Goal: Task Accomplishment & Management: Use online tool/utility

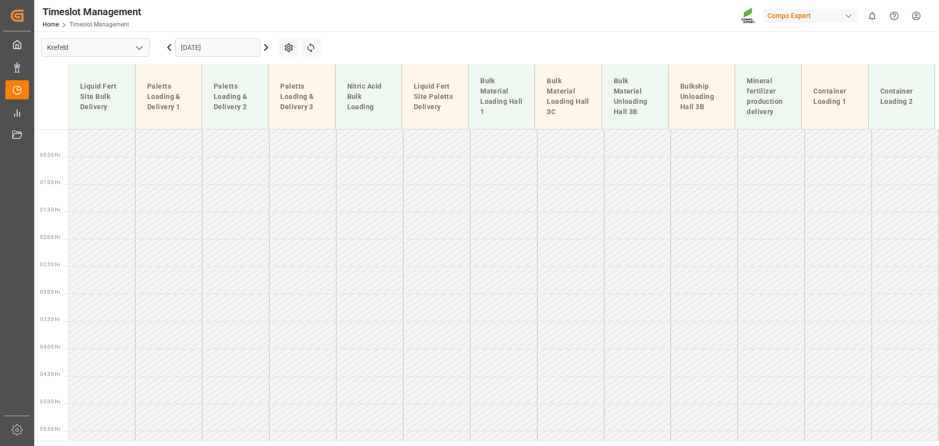
scroll to position [454, 0]
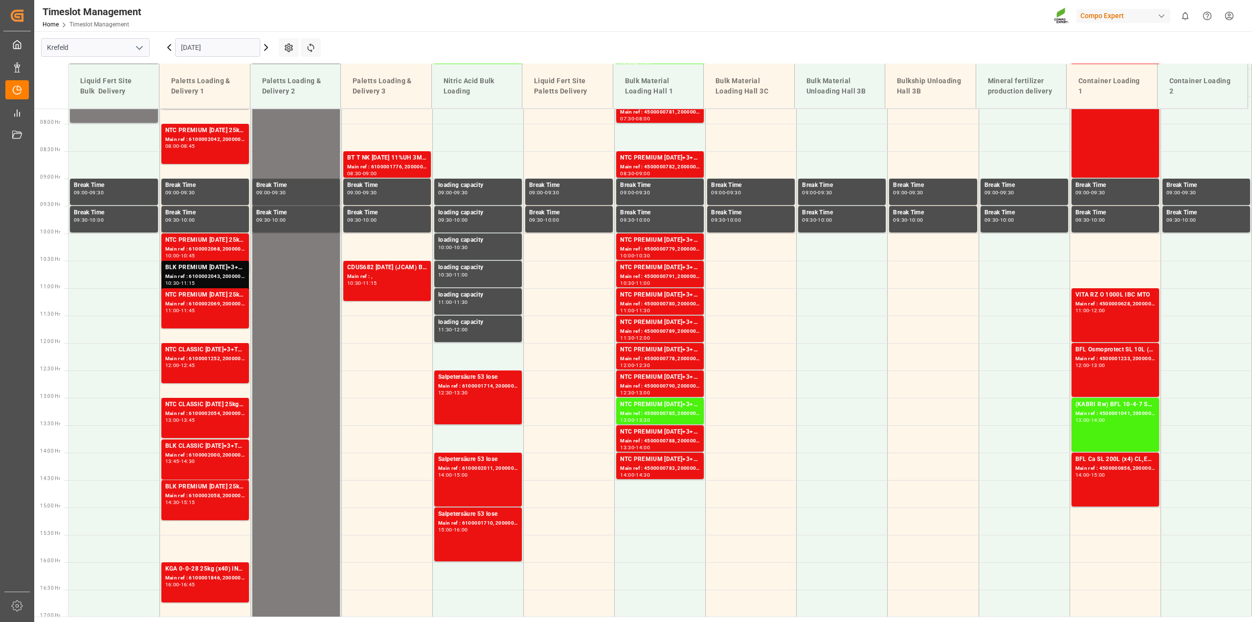
click at [219, 47] on input "[DATE]" at bounding box center [217, 47] width 85 height 19
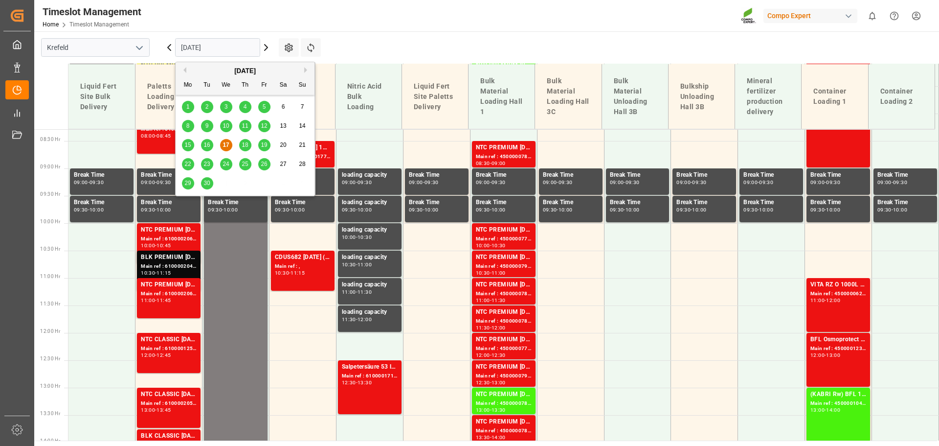
click at [245, 147] on span "18" at bounding box center [245, 144] width 6 height 7
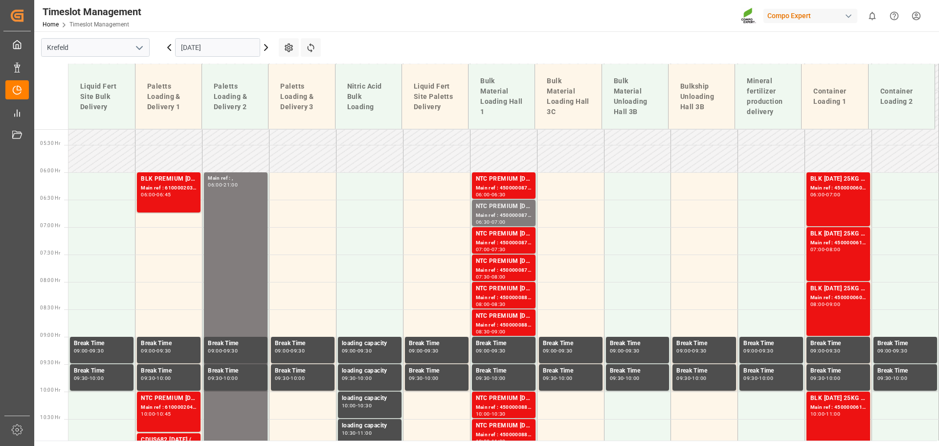
scroll to position [285, 0]
click at [235, 55] on input "[DATE]" at bounding box center [217, 47] width 85 height 19
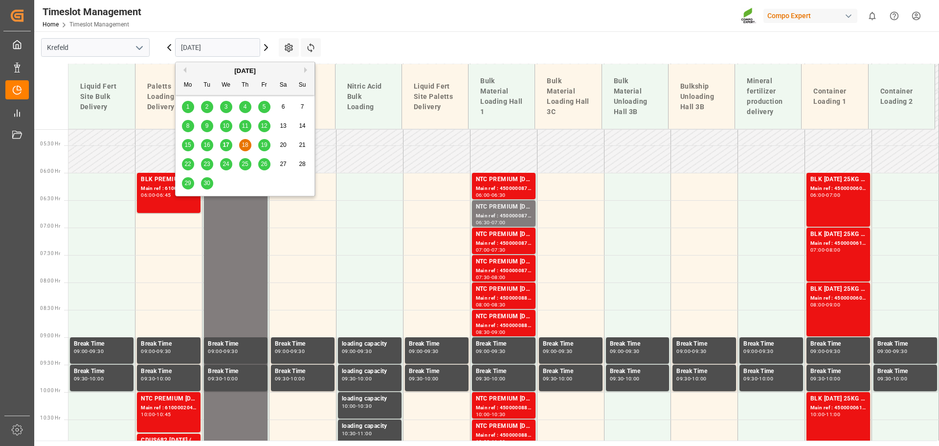
click at [261, 145] on span "19" at bounding box center [264, 144] width 6 height 7
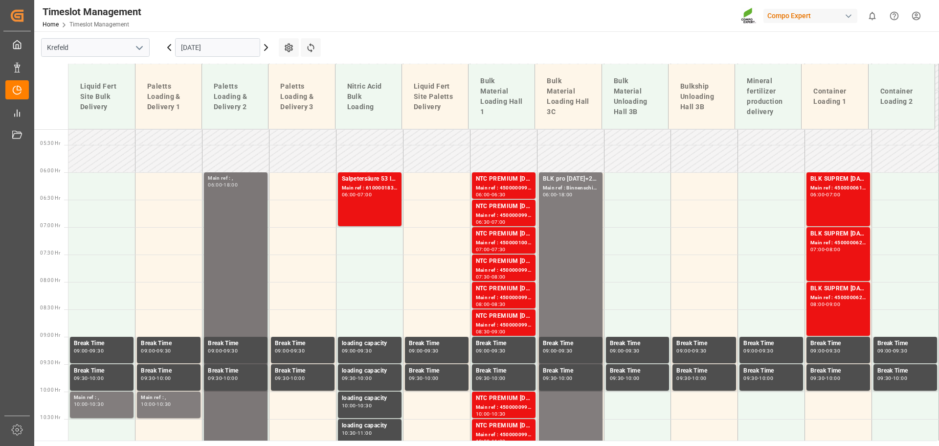
scroll to position [285, 0]
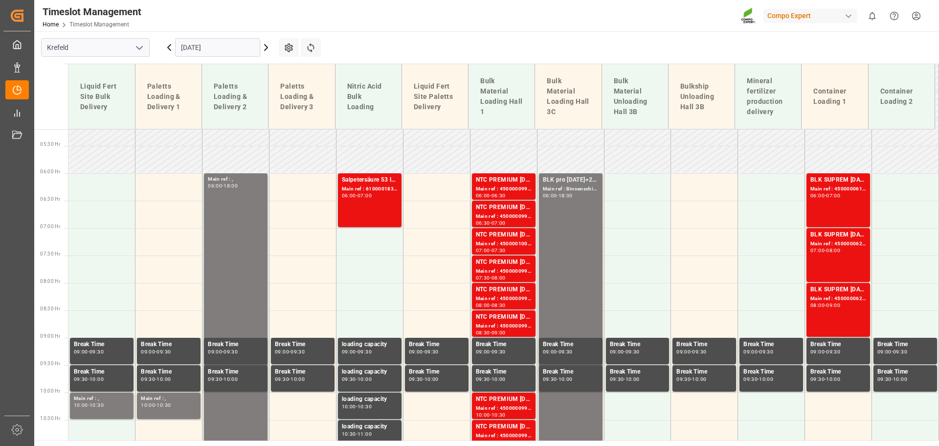
click at [201, 52] on input "[DATE]" at bounding box center [217, 47] width 85 height 19
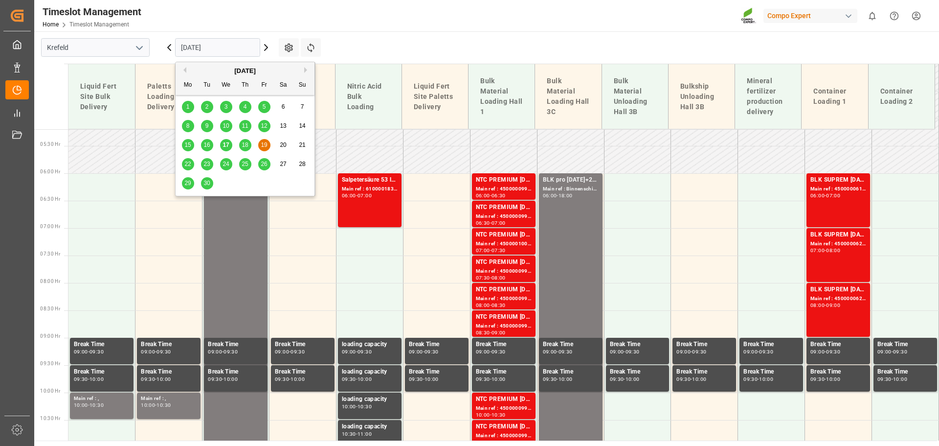
click at [244, 147] on span "18" at bounding box center [245, 144] width 6 height 7
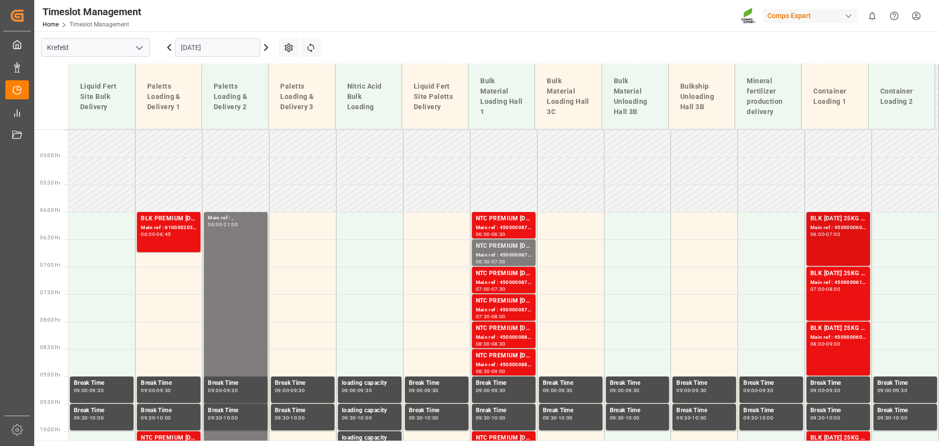
click at [822, 219] on div "BLK [DATE] 25KG (x42) INT MTO" at bounding box center [838, 219] width 56 height 10
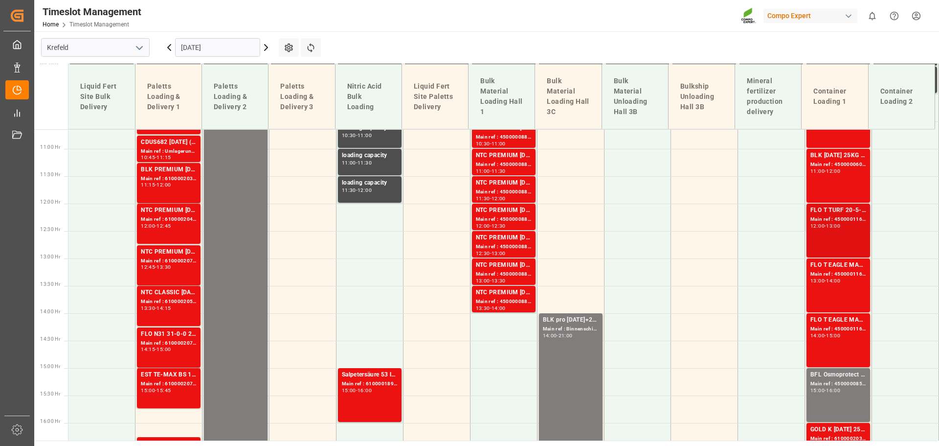
scroll to position [583, 0]
click at [837, 192] on div "BLK [DATE] 25KG (x42) INT MTO Main ref : 4500000609, 2000000557 11:00 - 12:00" at bounding box center [838, 175] width 56 height 50
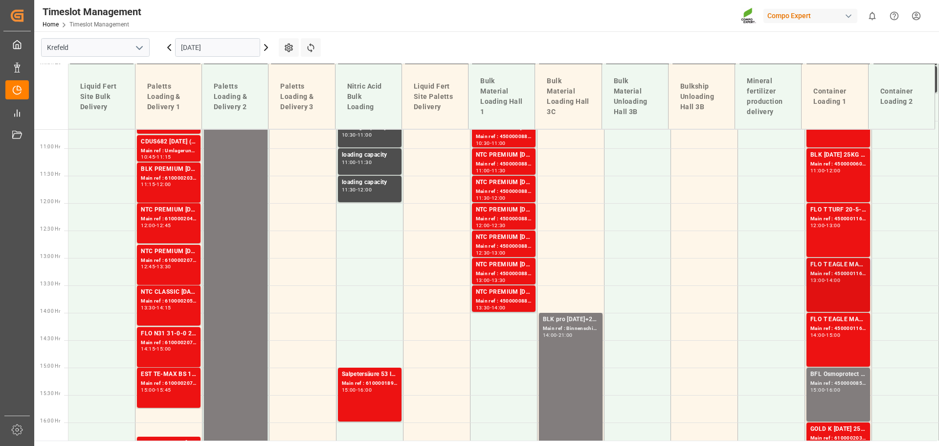
click at [840, 274] on div "Main ref : 4500001166, 2000000989" at bounding box center [838, 273] width 56 height 8
click at [844, 326] on div "Main ref : 4500001167, 2000000989" at bounding box center [838, 328] width 56 height 8
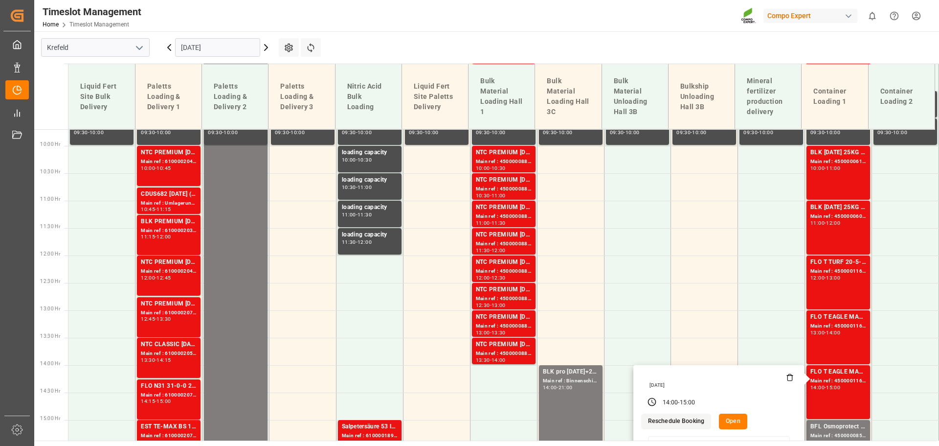
scroll to position [534, 0]
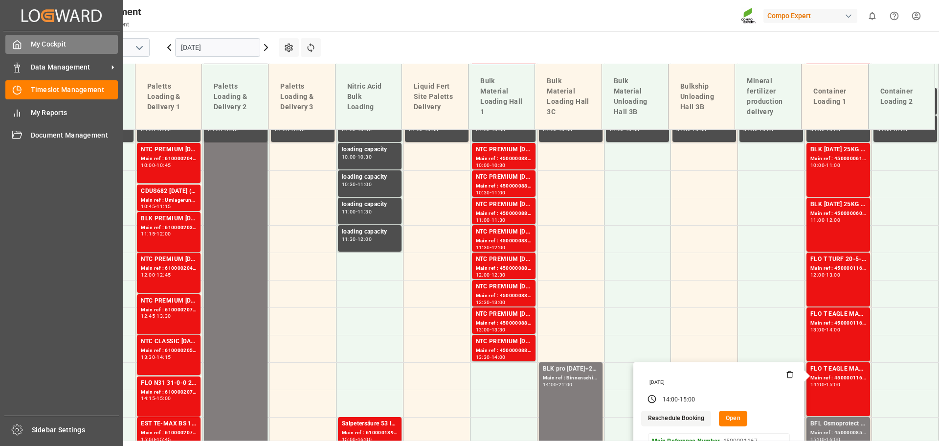
click at [18, 48] on polyline at bounding box center [17, 47] width 2 height 4
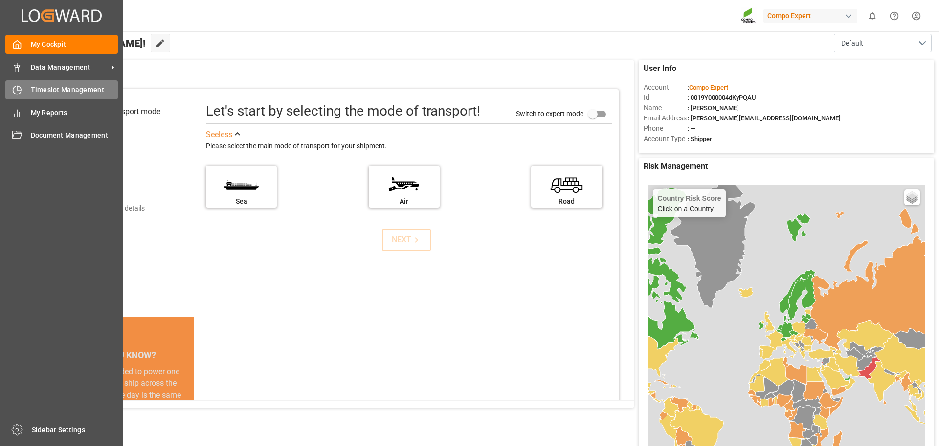
click at [20, 89] on icon at bounding box center [17, 90] width 10 height 10
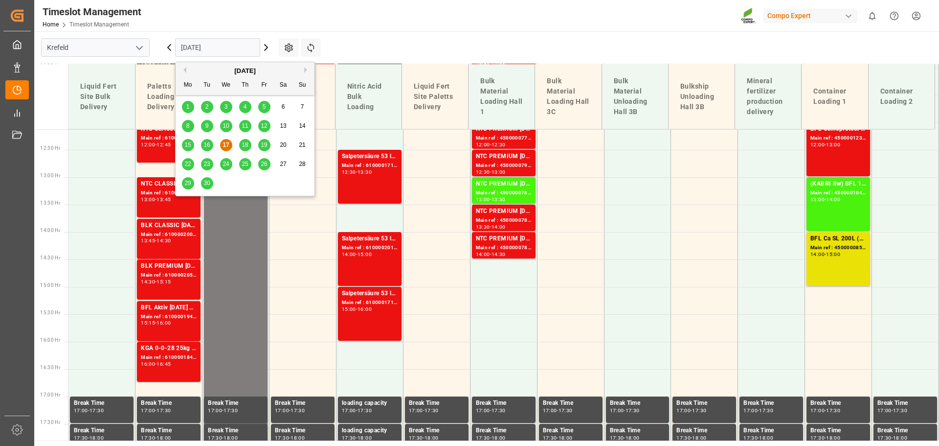
click at [183, 45] on input "[DATE]" at bounding box center [217, 47] width 85 height 19
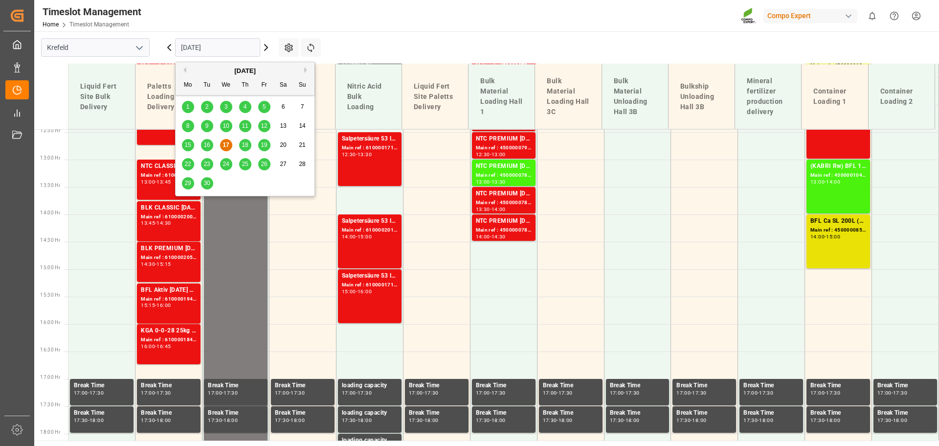
click at [247, 142] on span "18" at bounding box center [245, 144] width 6 height 7
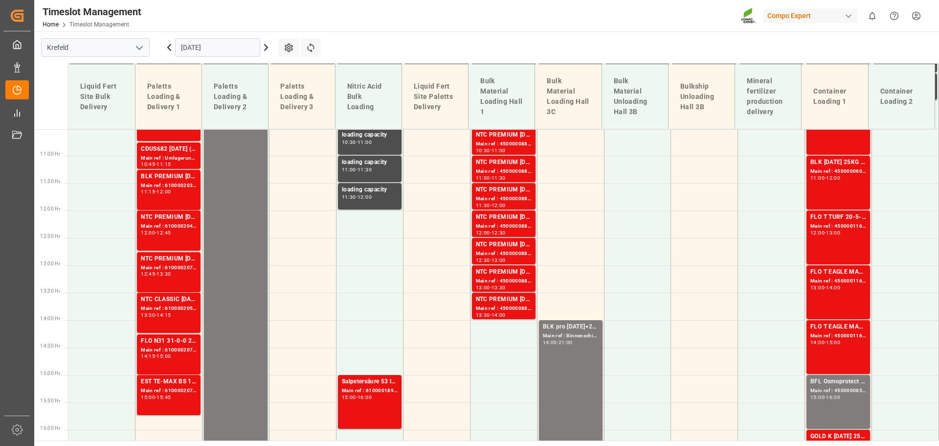
scroll to position [577, 0]
click at [227, 44] on input "[DATE]" at bounding box center [217, 47] width 85 height 19
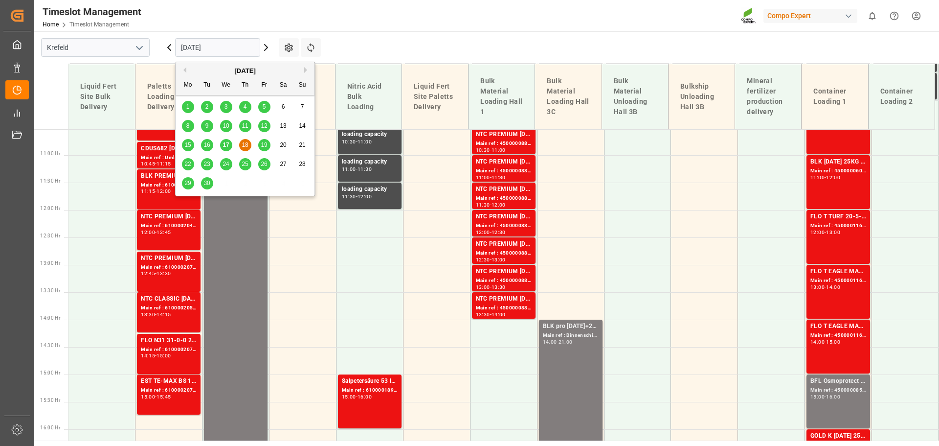
click at [228, 146] on span "17" at bounding box center [226, 144] width 6 height 7
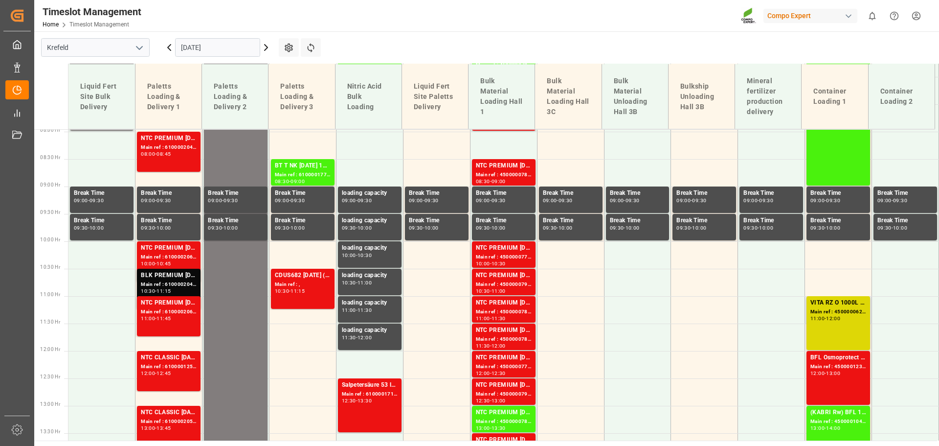
click at [825, 349] on div "VITA RZ O 1000L IBC MTO Main ref : 4500000628, 2000000545 11:00 - 12:00" at bounding box center [839, 323] width 64 height 54
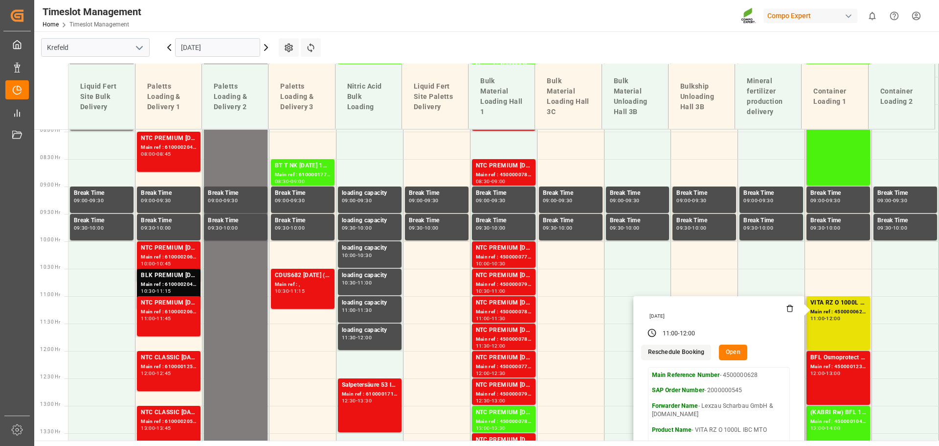
scroll to position [437, 0]
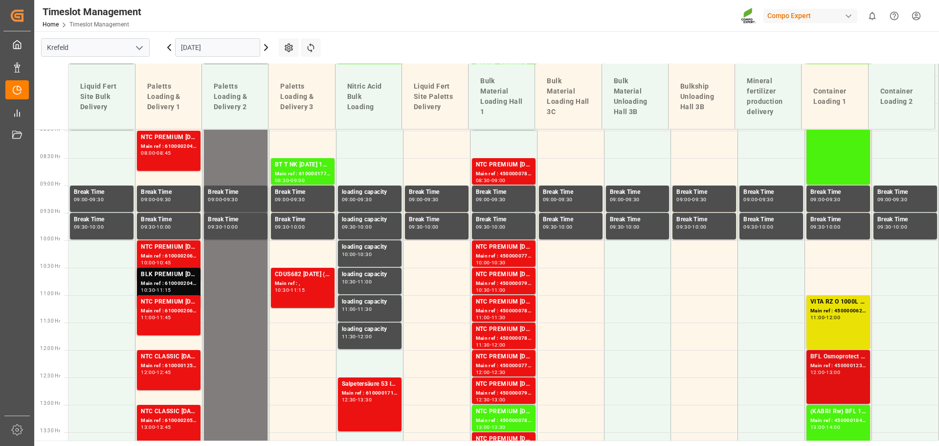
click at [844, 365] on div "Main ref : 4500001233, 2000000119" at bounding box center [838, 365] width 56 height 8
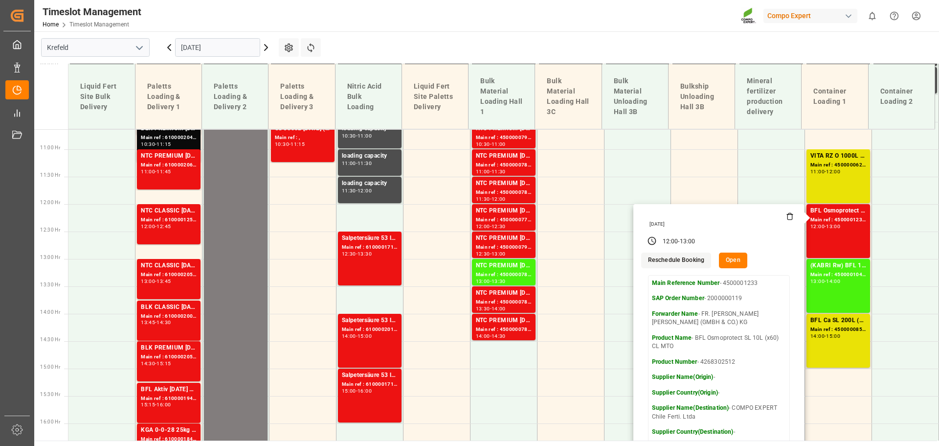
scroll to position [583, 0]
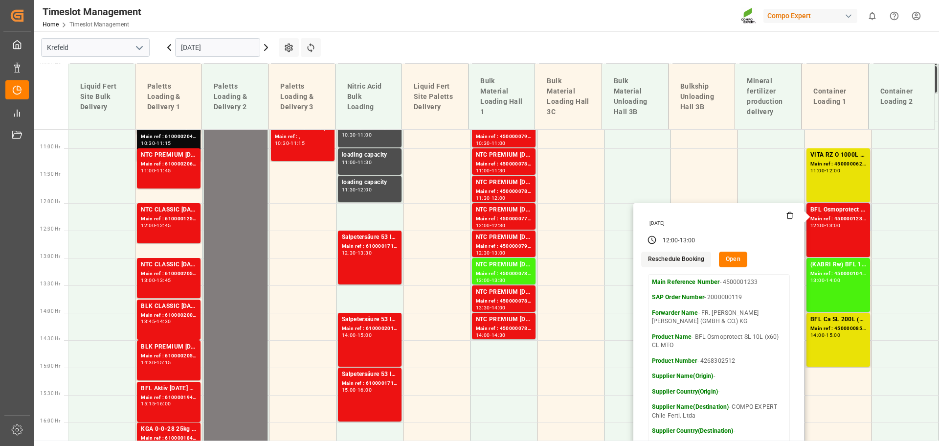
click at [719, 262] on button "Open" at bounding box center [733, 259] width 28 height 16
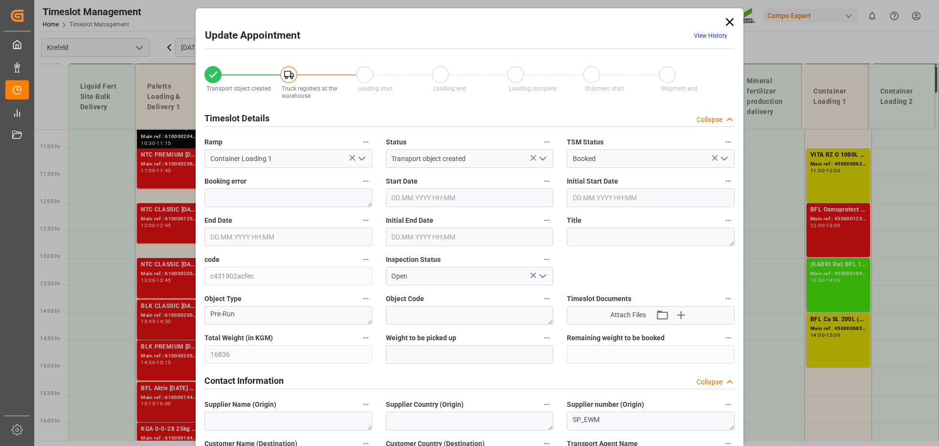
type input "16836"
type input "0"
type input "[DATE] 12:00"
type input "[DATE] 13:00"
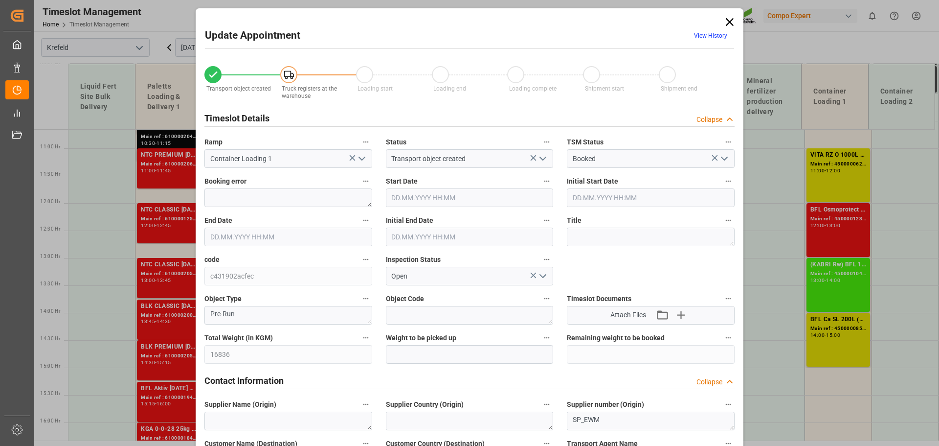
type input "[DATE] 12:30"
type input "[DATE] 11:02"
type input "[DATE] 09:08"
click at [702, 38] on link "View History" at bounding box center [710, 35] width 33 height 7
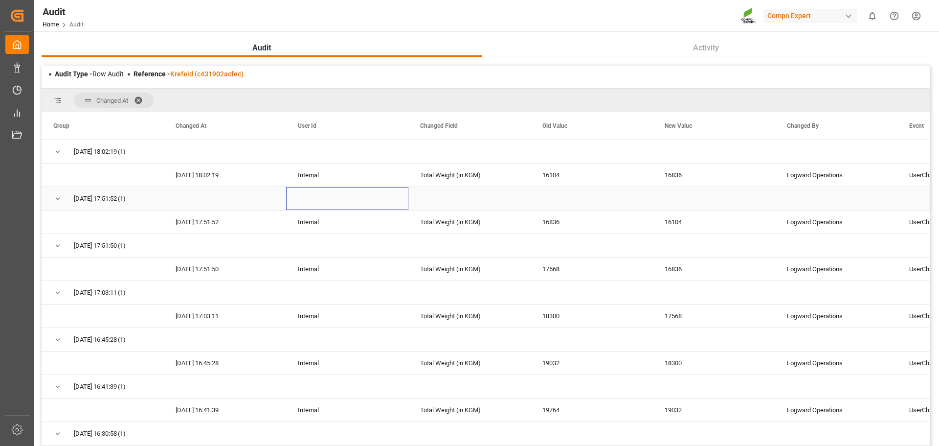
click at [366, 196] on div "Press SPACE to select this row." at bounding box center [347, 198] width 122 height 23
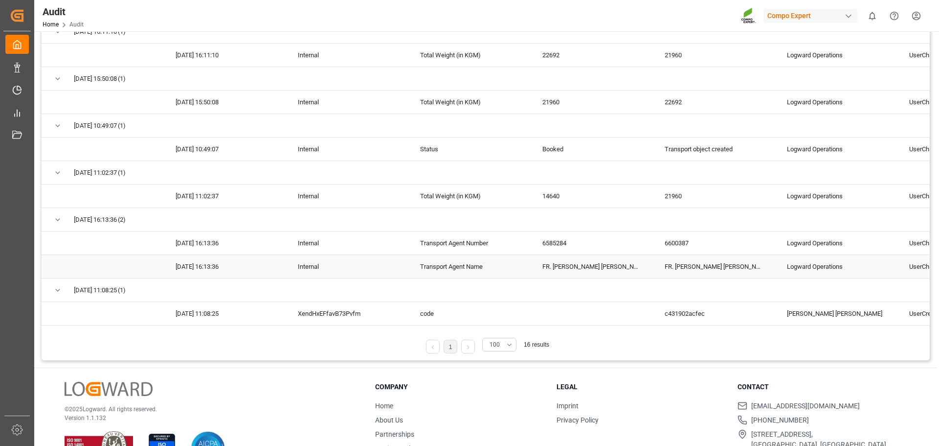
scroll to position [163, 0]
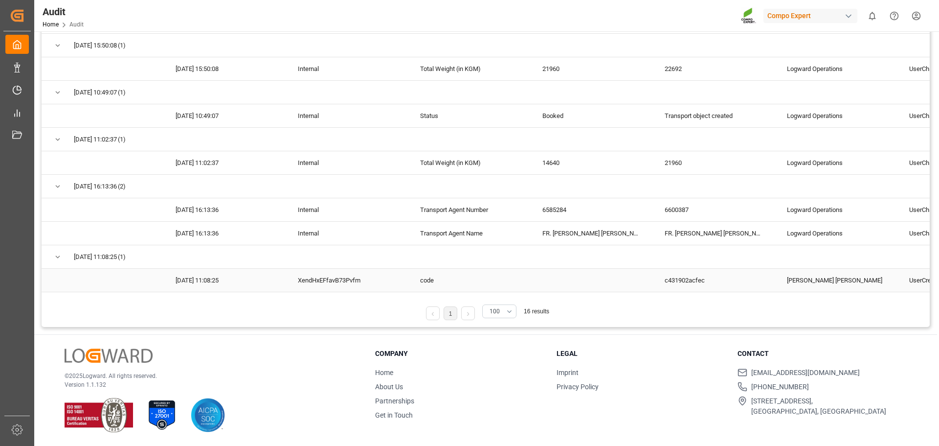
click at [550, 270] on div "Press SPACE to select this row." at bounding box center [592, 280] width 122 height 23
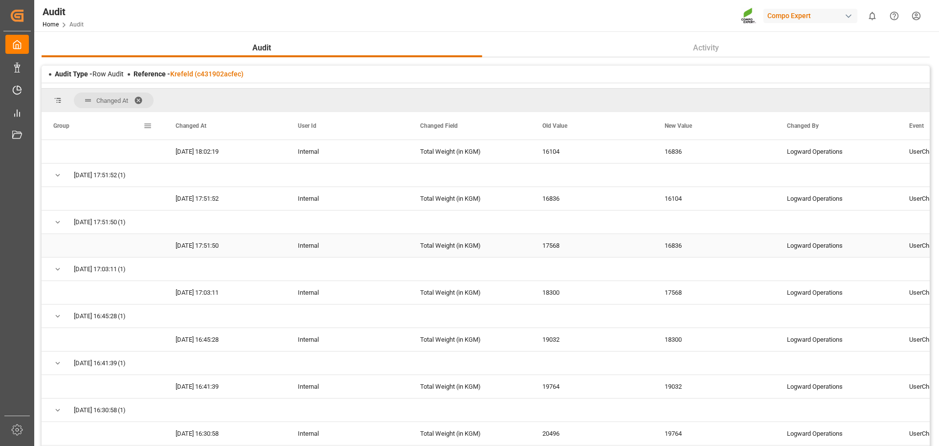
scroll to position [0, 0]
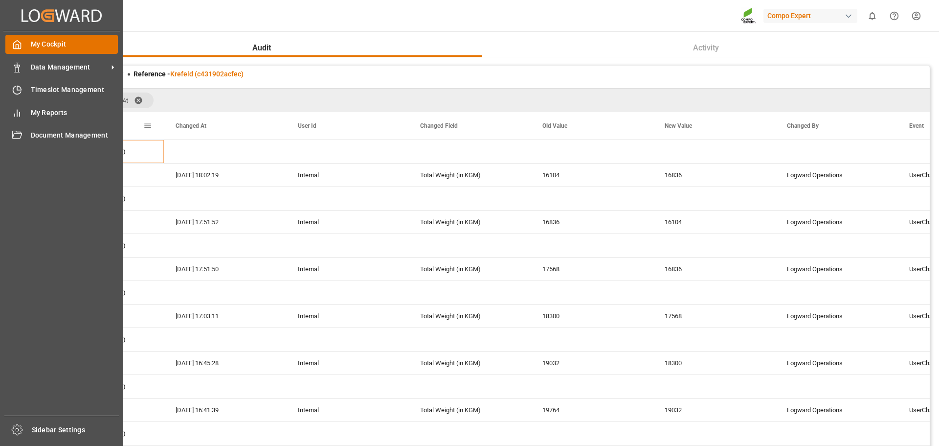
click at [16, 43] on icon at bounding box center [17, 45] width 10 height 10
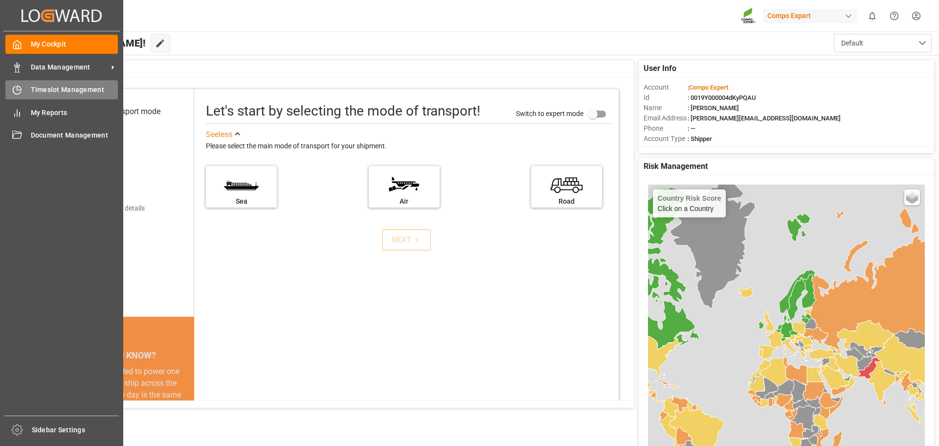
click at [33, 87] on span "Timeslot Management" at bounding box center [75, 90] width 88 height 10
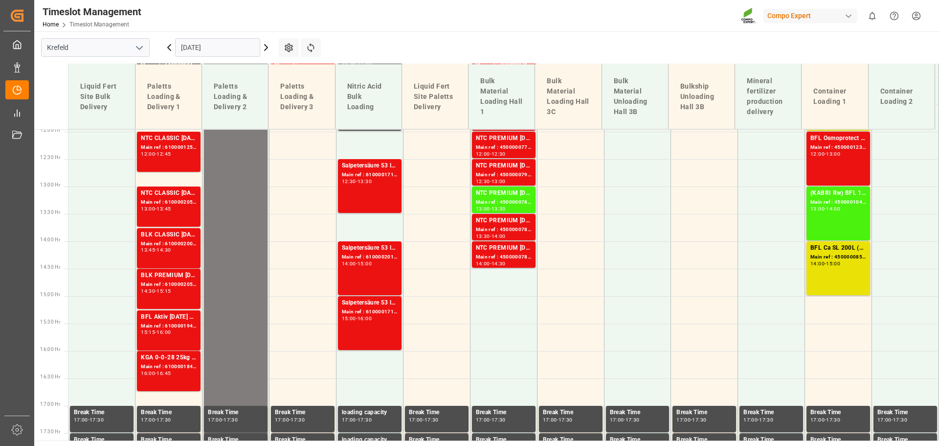
scroll to position [682, 0]
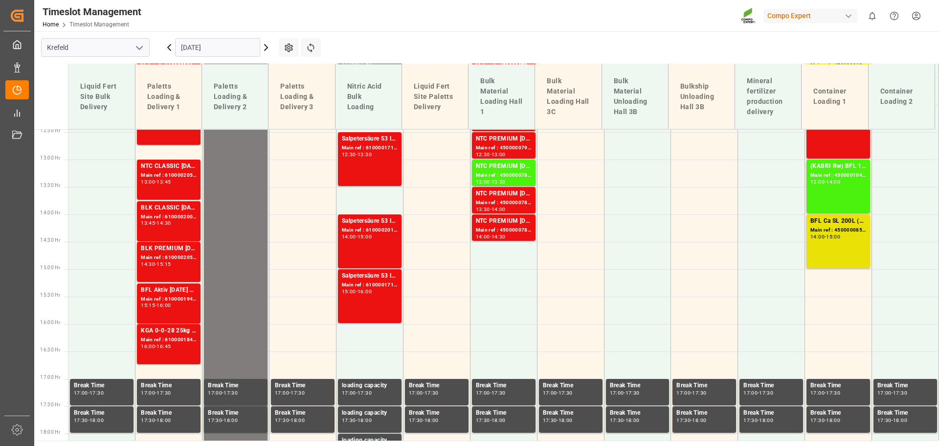
click at [210, 48] on input "[DATE]" at bounding box center [217, 47] width 85 height 19
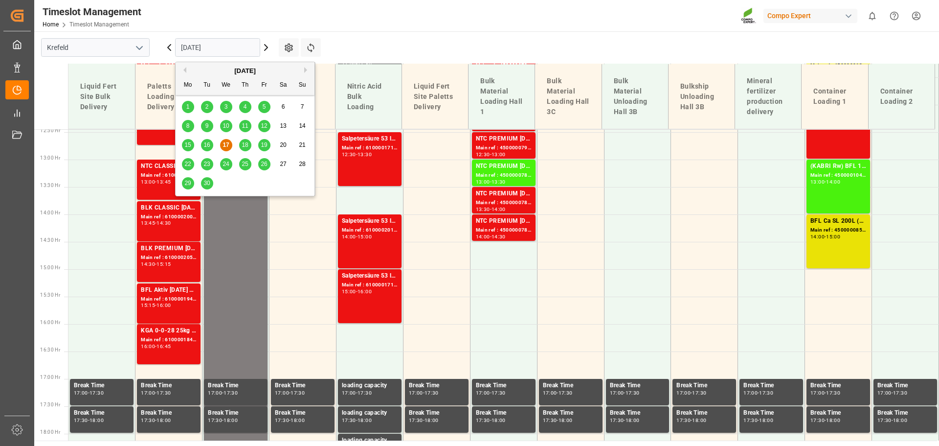
click at [243, 144] on span "18" at bounding box center [245, 144] width 6 height 7
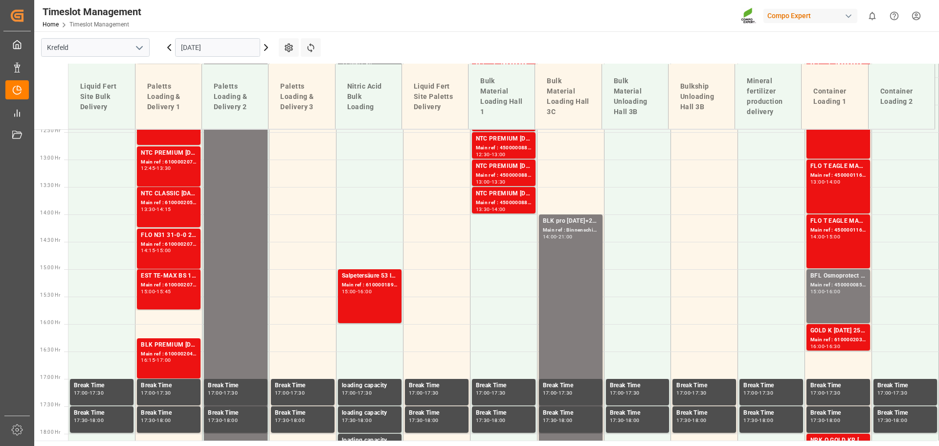
click at [225, 49] on input "[DATE]" at bounding box center [217, 47] width 85 height 19
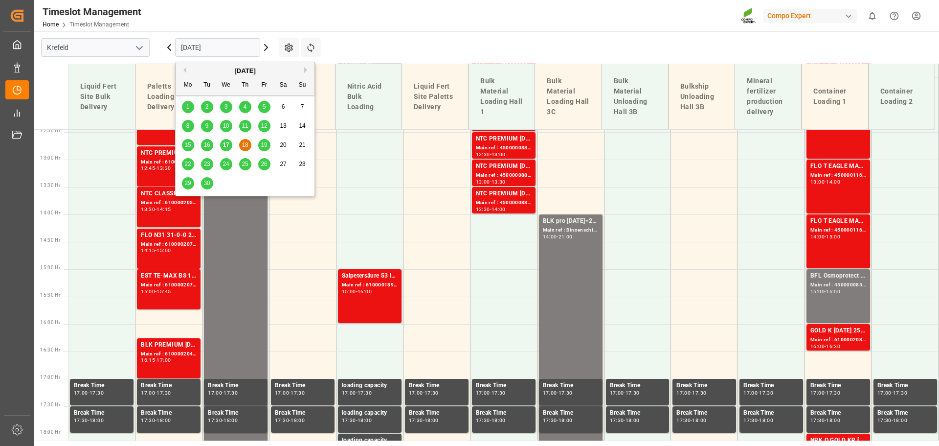
click at [228, 146] on span "17" at bounding box center [226, 144] width 6 height 7
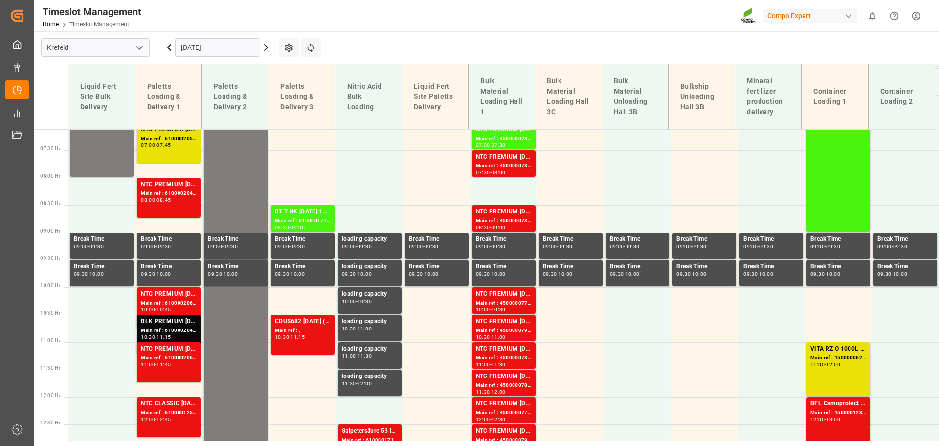
scroll to position [389, 0]
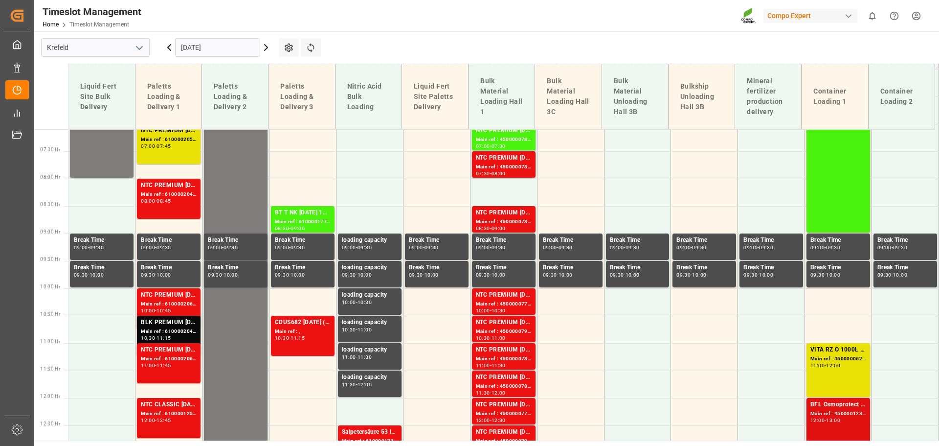
click at [840, 420] on div "13:00" at bounding box center [833, 420] width 14 height 4
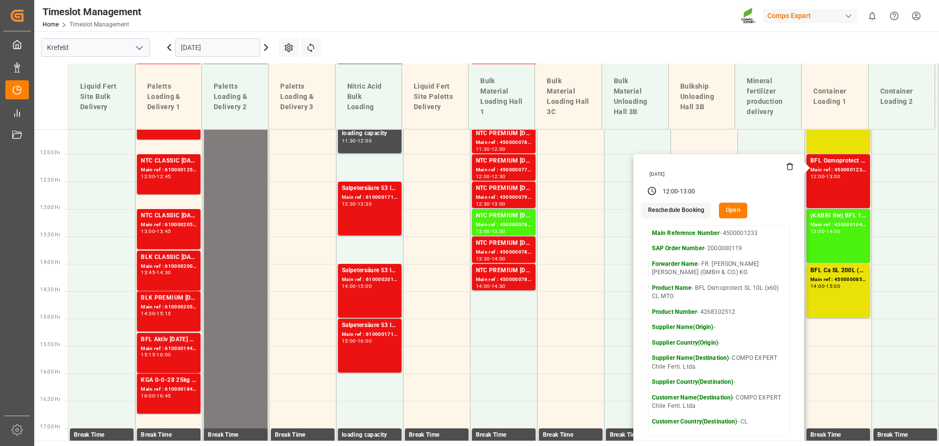
scroll to position [633, 0]
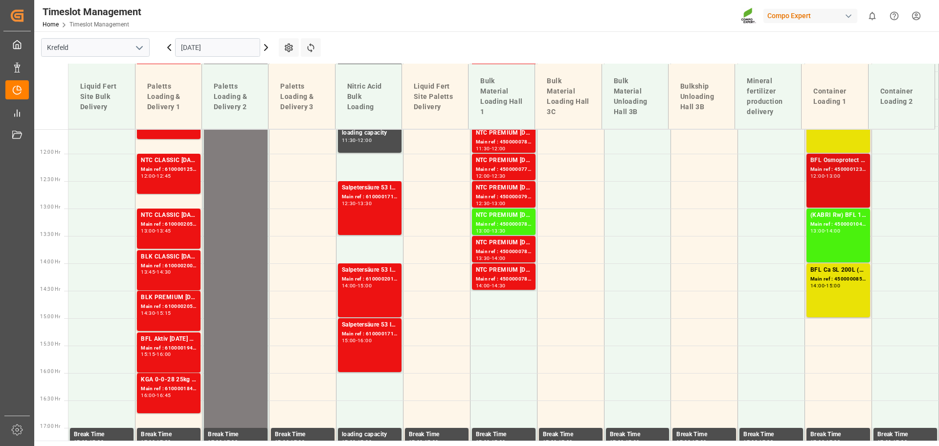
click at [839, 168] on div "Main ref : 4500001233, 2000000119" at bounding box center [838, 169] width 56 height 8
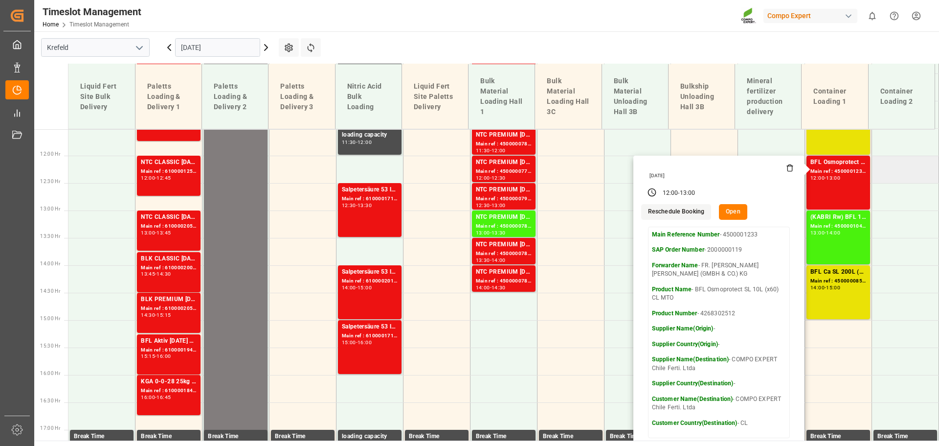
scroll to position [630, 0]
click at [737, 215] on button "Open" at bounding box center [733, 212] width 28 height 16
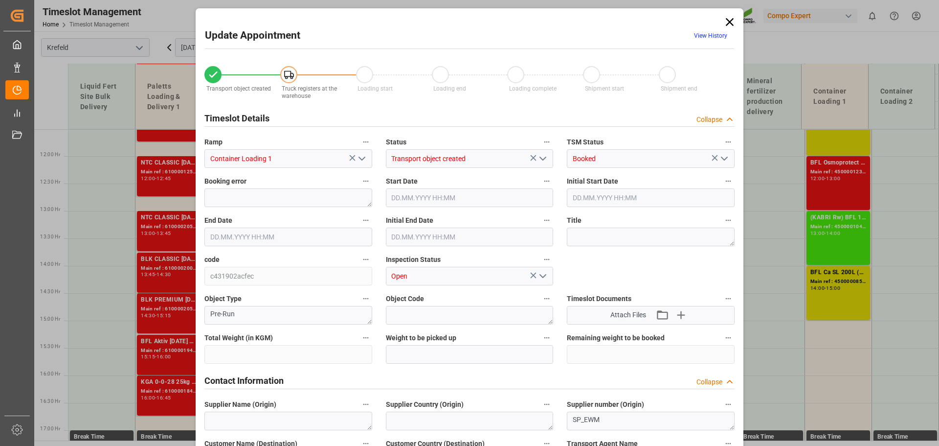
type input "16836"
type input "0"
type input "[DATE] 12:00"
type input "[DATE] 13:00"
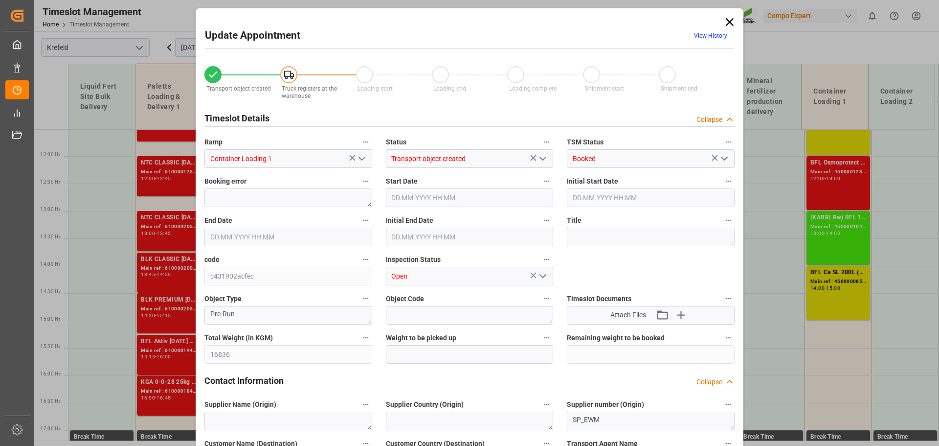
type input "[DATE] 12:30"
type input "[DATE] 11:02"
type input "[DATE] 09:08"
click at [713, 35] on link "View History" at bounding box center [710, 35] width 33 height 7
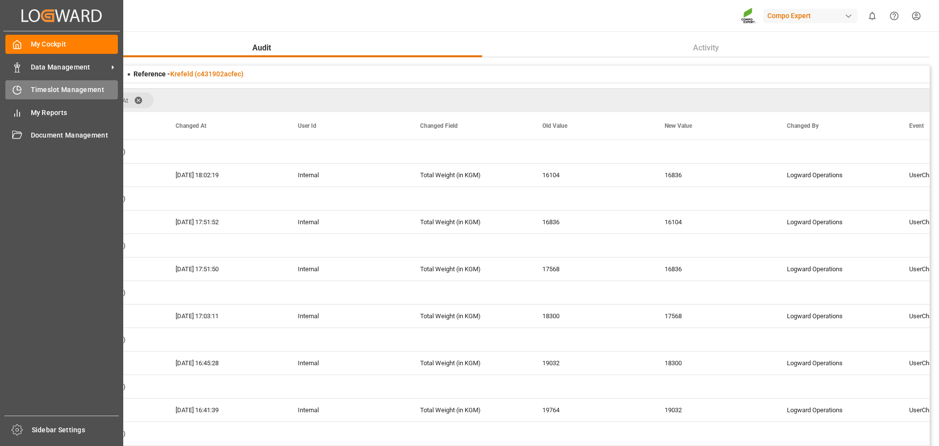
click at [61, 86] on span "Timeslot Management" at bounding box center [75, 90] width 88 height 10
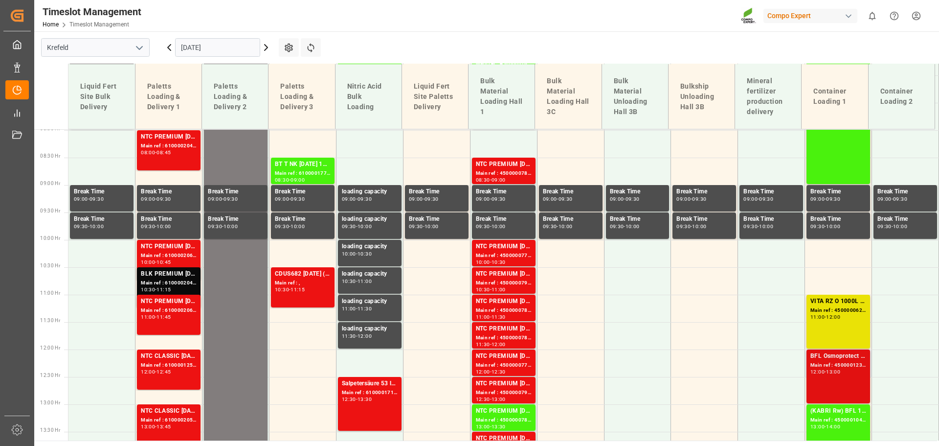
click at [846, 365] on div "Main ref : 4500001233, 2000000119" at bounding box center [838, 365] width 56 height 8
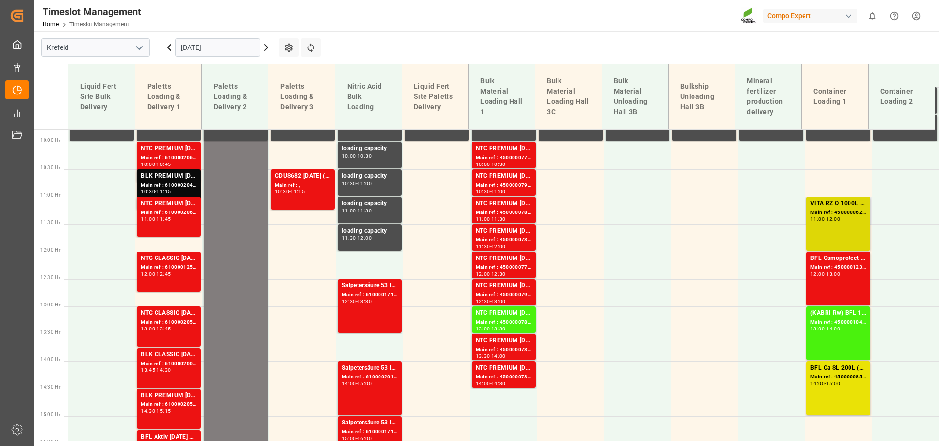
click at [829, 215] on div "Main ref : 4500000628, 2000000545" at bounding box center [838, 212] width 56 height 8
click at [833, 276] on div "12:00 - 13:00" at bounding box center [838, 273] width 56 height 5
click at [832, 276] on div "12:00 - 13:00" at bounding box center [838, 273] width 56 height 5
click at [218, 47] on input "[DATE]" at bounding box center [217, 47] width 85 height 19
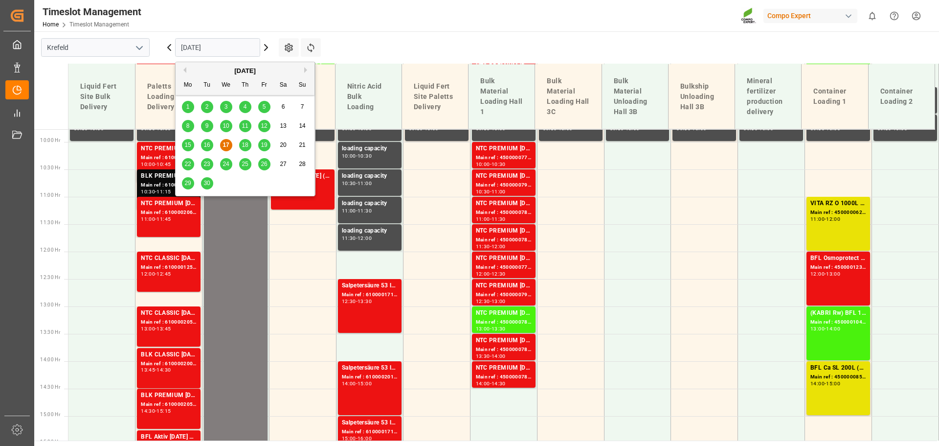
click at [407, 36] on main "[GEOGRAPHIC_DATA] [DATE] Settings Refresh Time Slots Liquid Fert Site Bulk Deli…" at bounding box center [485, 235] width 903 height 409
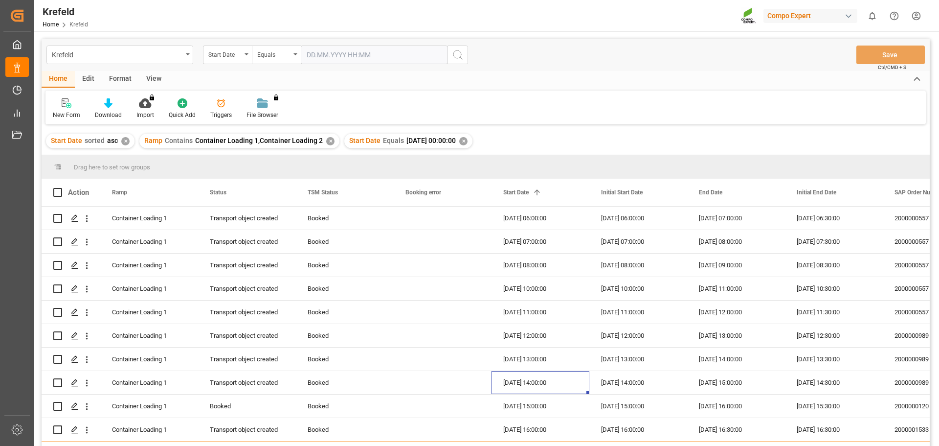
scroll to position [7, 0]
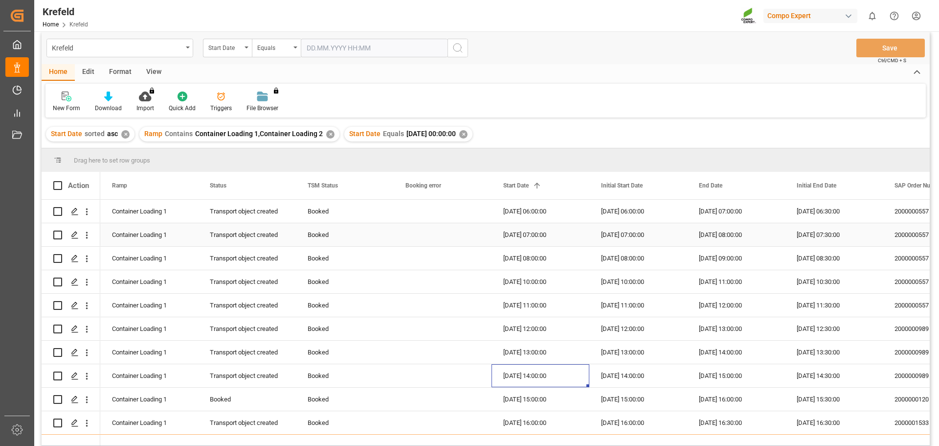
click at [393, 229] on div "Booked" at bounding box center [345, 234] width 98 height 23
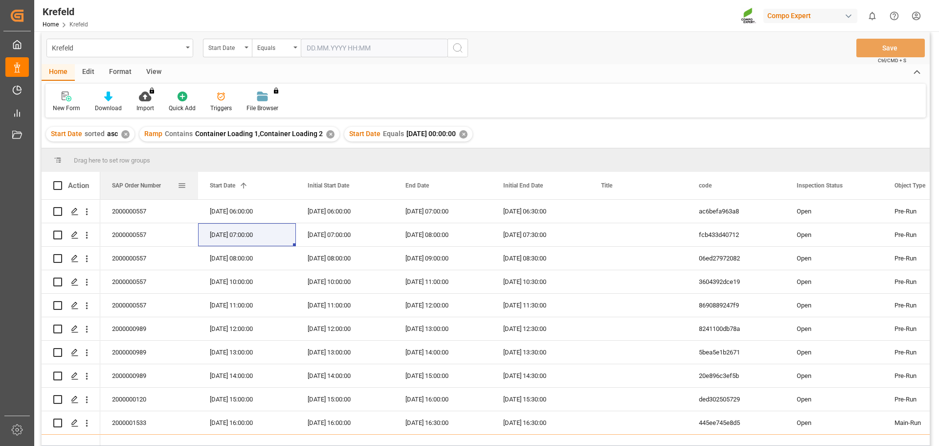
scroll to position [0, 374]
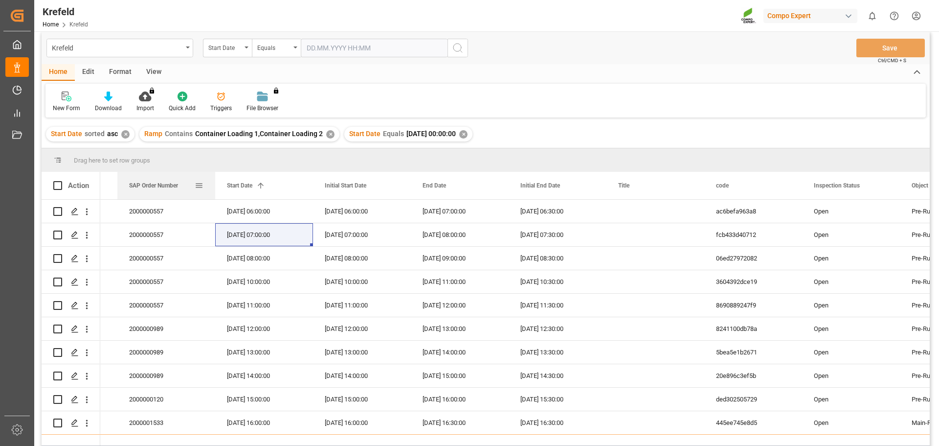
drag, startPoint x: 526, startPoint y: 182, endPoint x: 178, endPoint y: 191, distance: 348.8
click at [281, 213] on div "18.09.2025 06:00:00" at bounding box center [264, 211] width 98 height 23
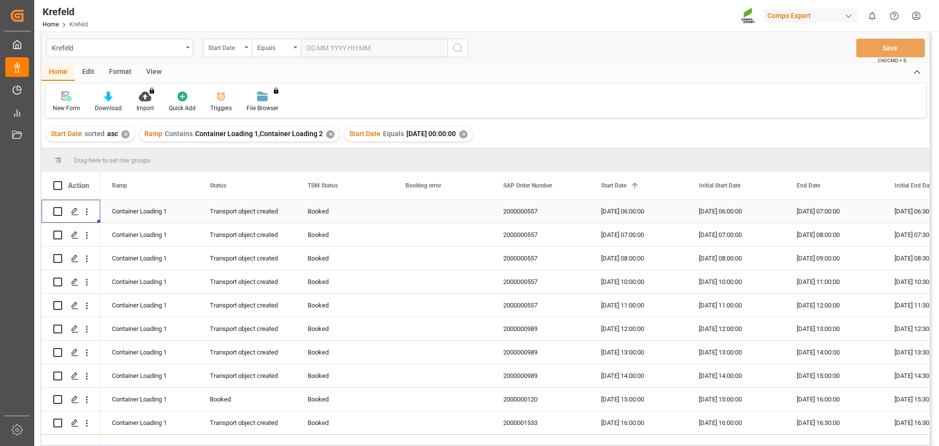
scroll to position [0, 0]
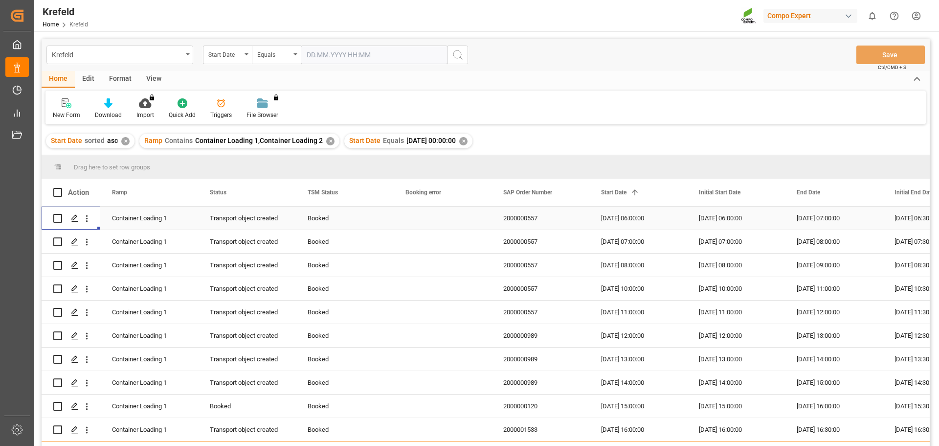
click at [530, 216] on div "2000000557" at bounding box center [541, 217] width 98 height 23
click at [531, 339] on div "2000000989" at bounding box center [541, 335] width 98 height 23
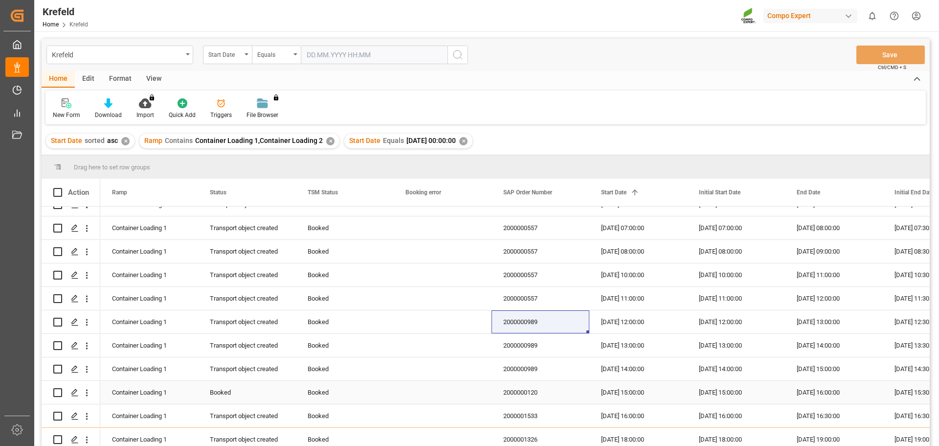
scroll to position [20, 0]
click at [527, 383] on div "2000000120" at bounding box center [541, 389] width 98 height 23
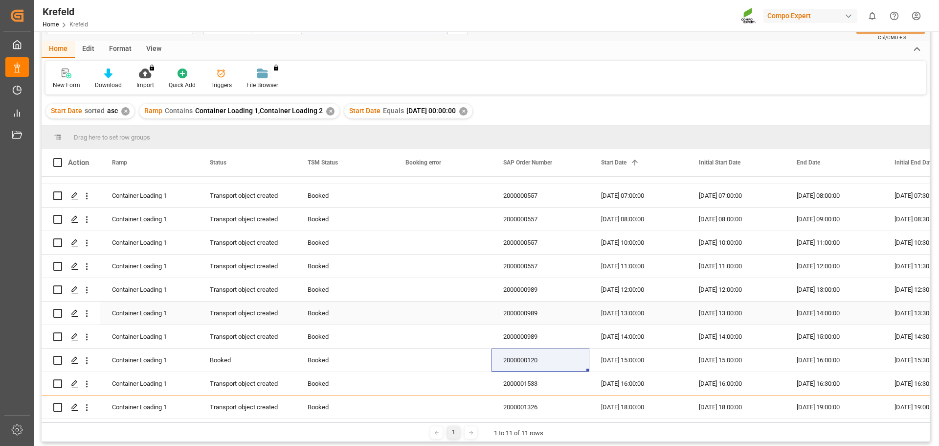
scroll to position [98, 0]
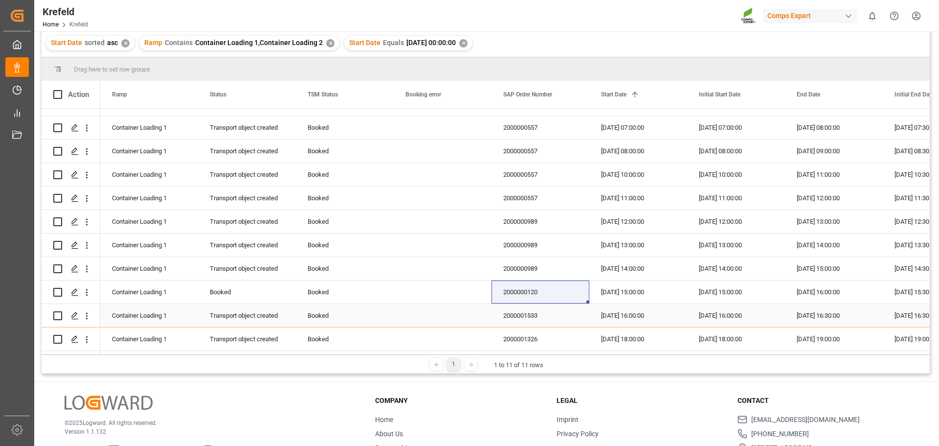
drag, startPoint x: 534, startPoint y: 312, endPoint x: 541, endPoint y: 310, distance: 8.2
click at [534, 312] on div "2000001533" at bounding box center [541, 315] width 98 height 23
click at [510, 328] on div "2000001326" at bounding box center [541, 338] width 98 height 23
